Goal: Information Seeking & Learning: Learn about a topic

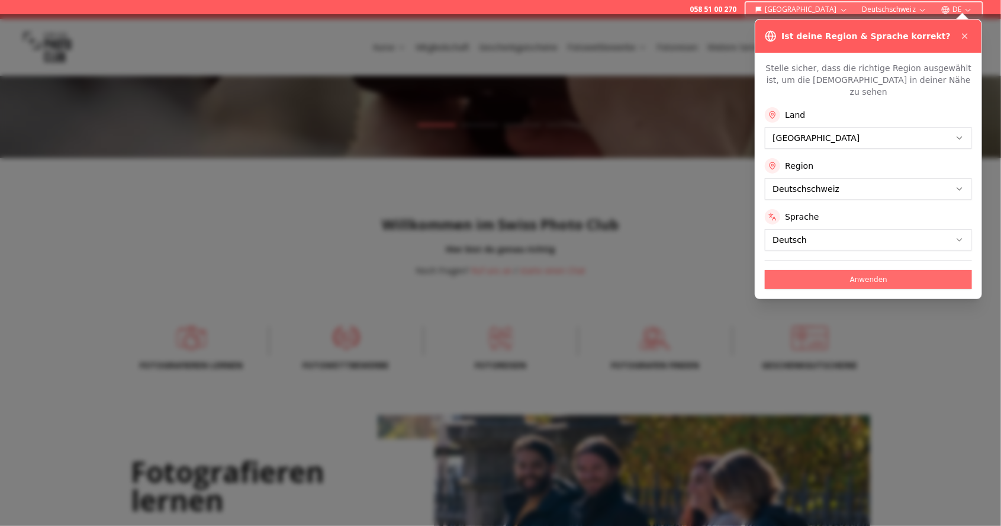
click at [901, 270] on button "Anwenden" at bounding box center [868, 279] width 207 height 19
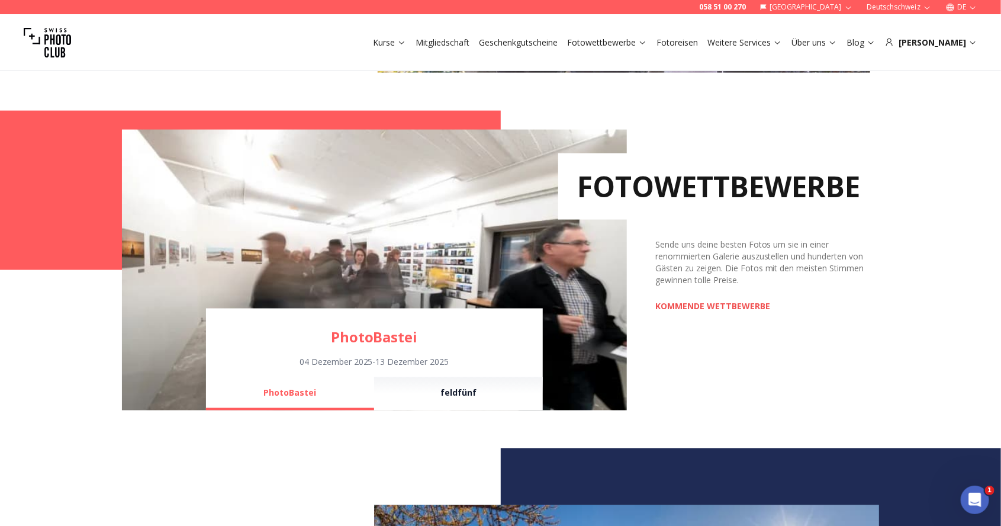
click at [733, 304] on link "KOMMENDE WETTBEWERBE" at bounding box center [713, 306] width 115 height 12
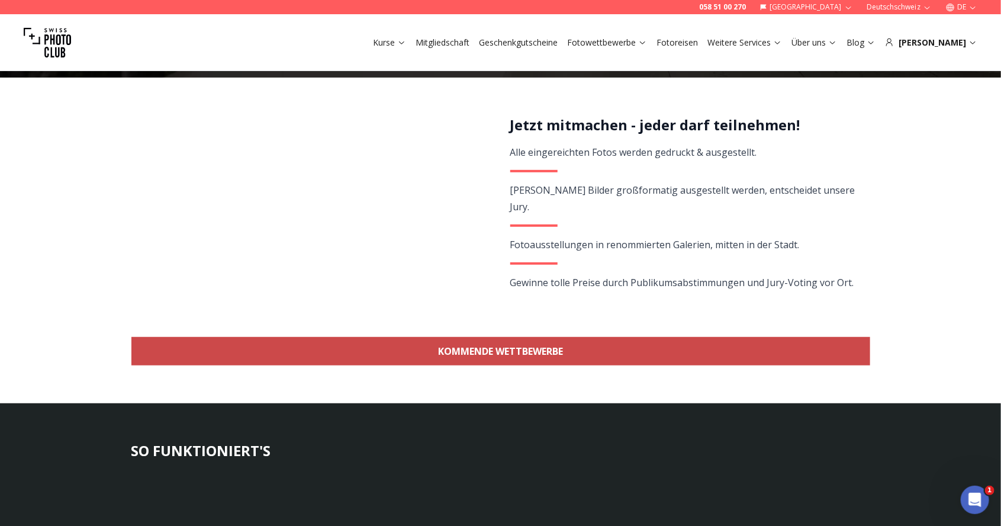
click at [574, 350] on link "KOMMENDE WETTBEWERBE" at bounding box center [500, 351] width 739 height 28
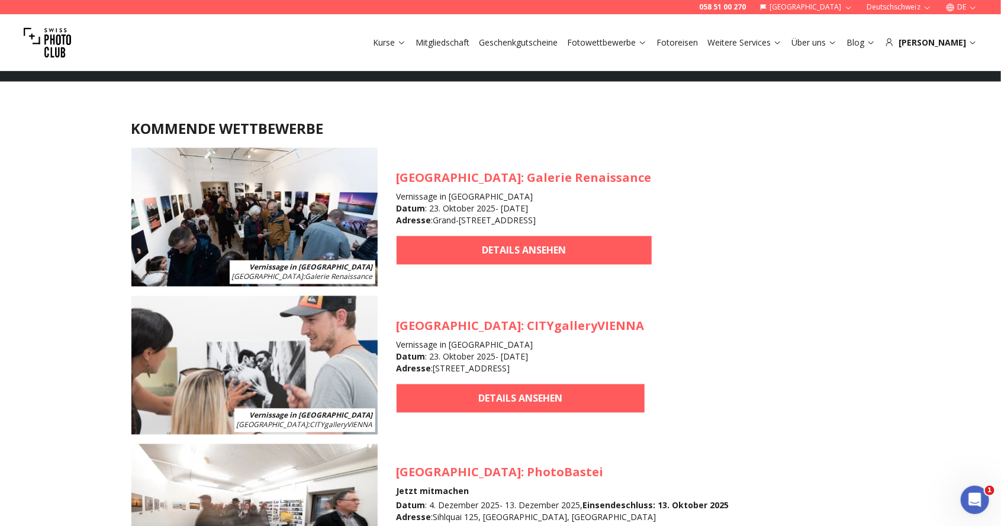
scroll to position [1050, 0]
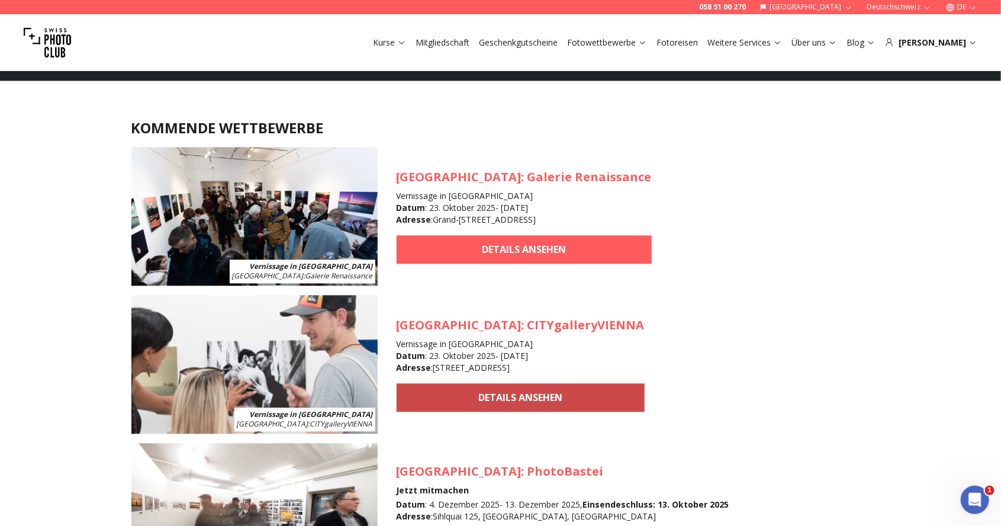
click at [470, 403] on link "DETAILS ANSEHEN" at bounding box center [521, 398] width 248 height 28
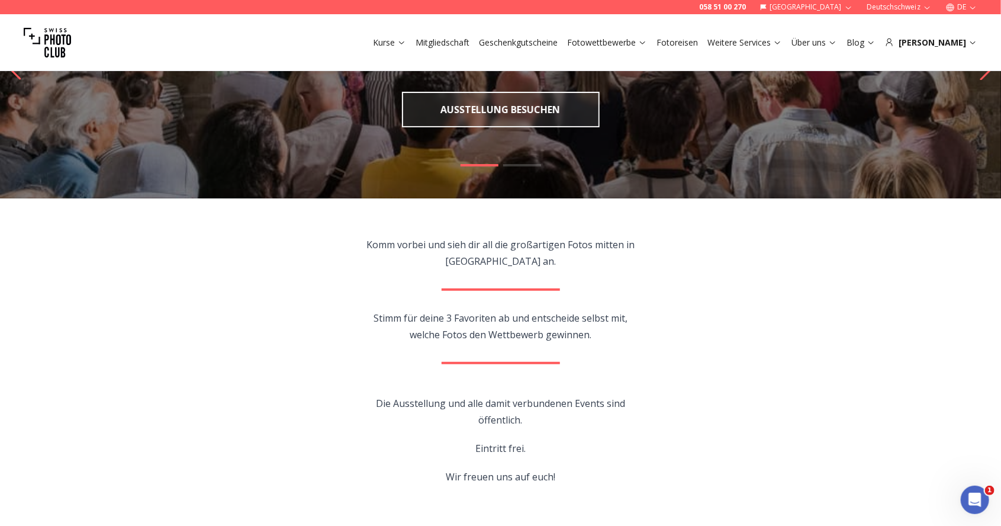
scroll to position [123, 0]
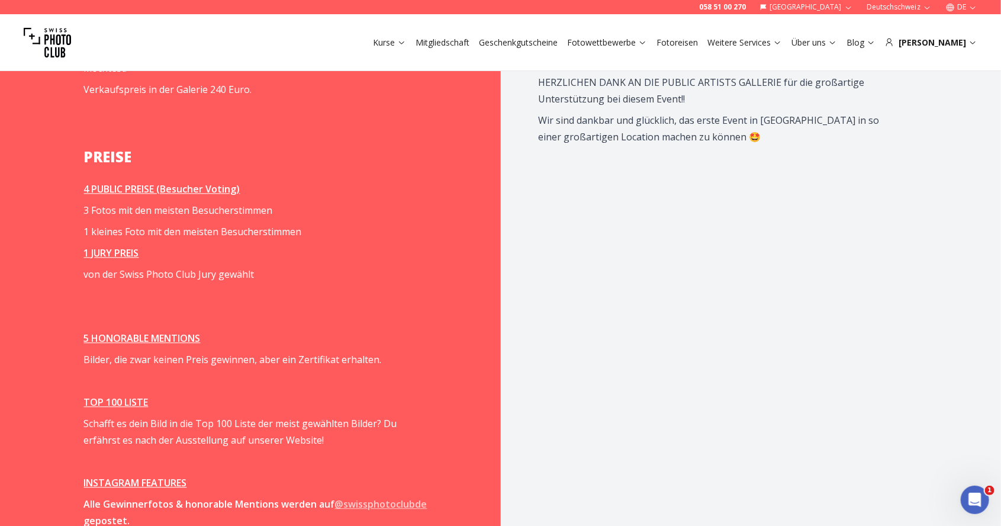
scroll to position [1374, 0]
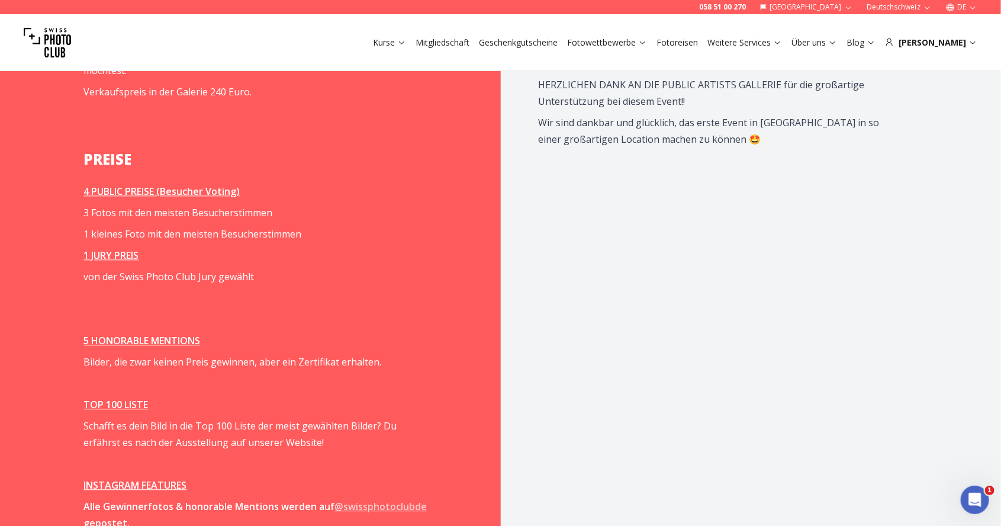
click at [121, 347] on u "5 HONORABLE MENTIONS" at bounding box center [142, 340] width 117 height 13
click at [108, 347] on u "5 HONORABLE MENTIONS" at bounding box center [142, 340] width 117 height 13
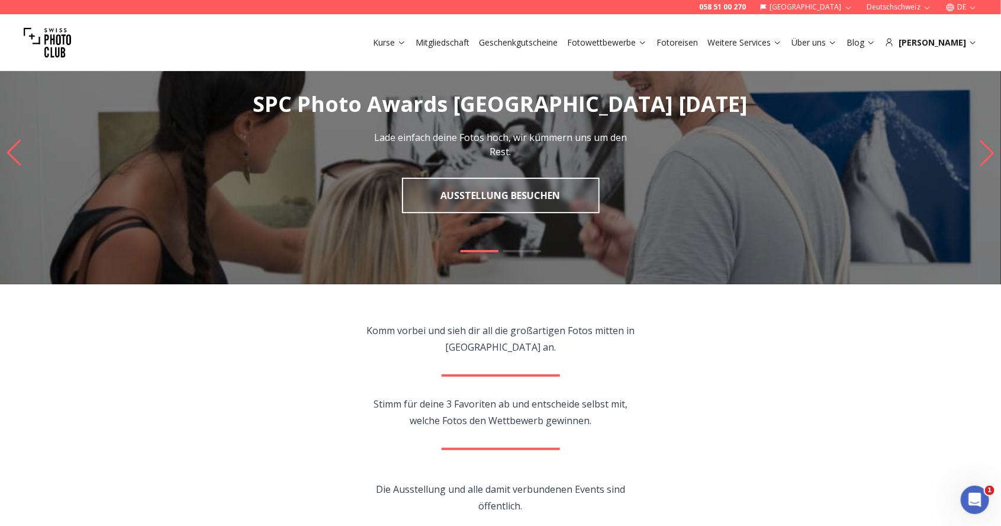
scroll to position [0, 0]
